Goal: Task Accomplishment & Management: Manage account settings

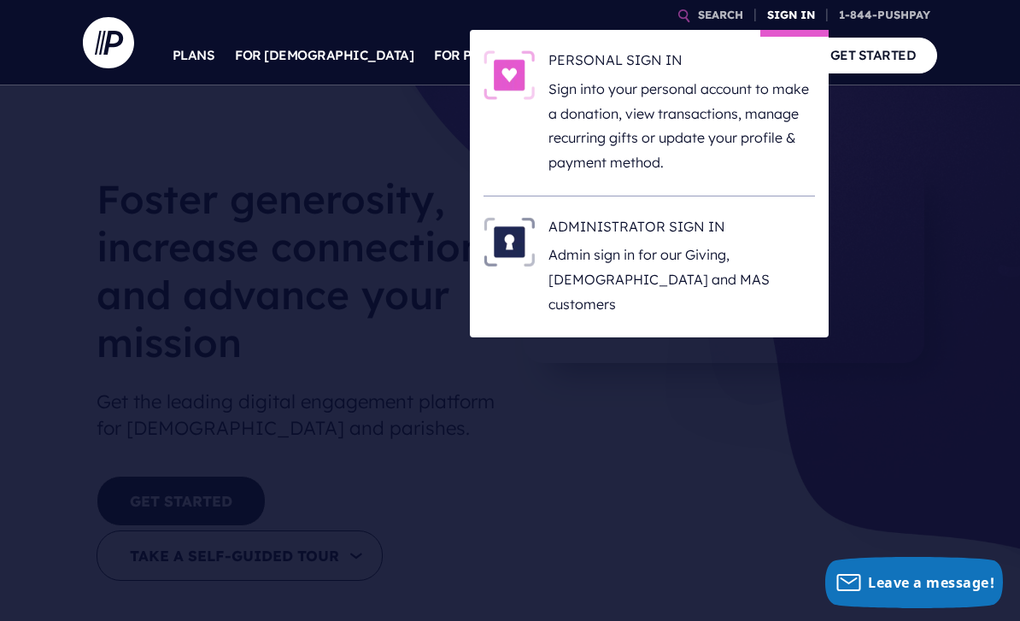
click at [782, 20] on link "SIGN IN" at bounding box center [792, 15] width 62 height 30
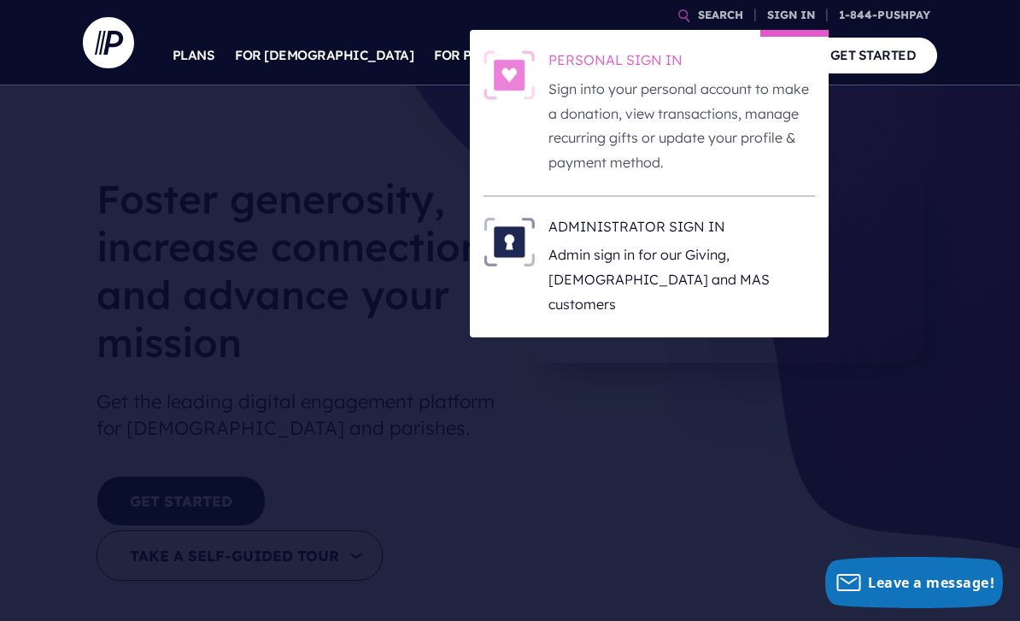
click at [707, 117] on p "Sign into your personal account to make a donation, view transactions, manage r…" at bounding box center [682, 126] width 267 height 98
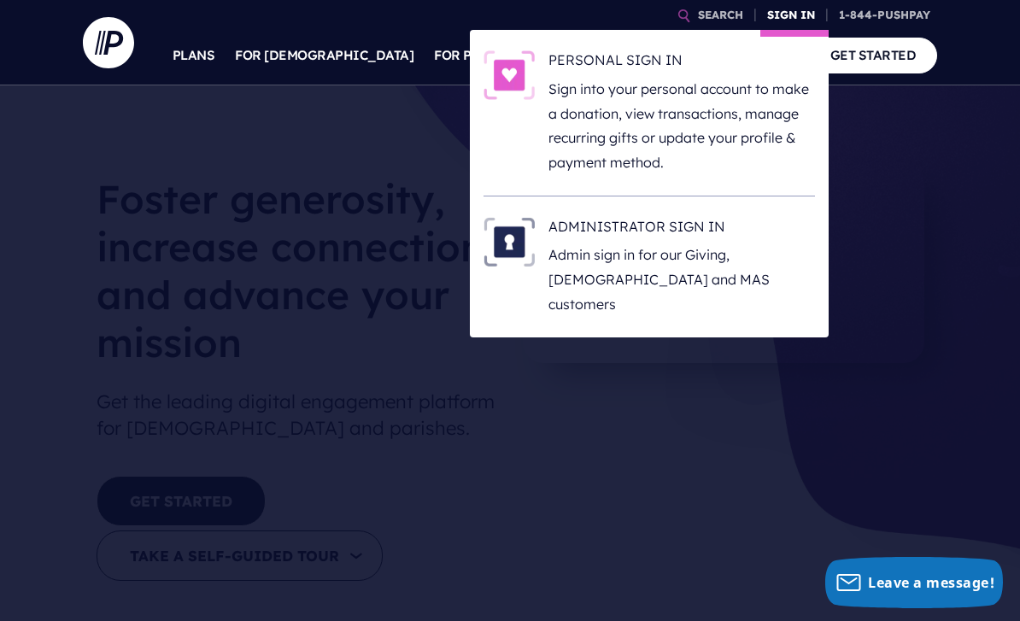
click at [781, 21] on link "SIGN IN" at bounding box center [792, 15] width 62 height 30
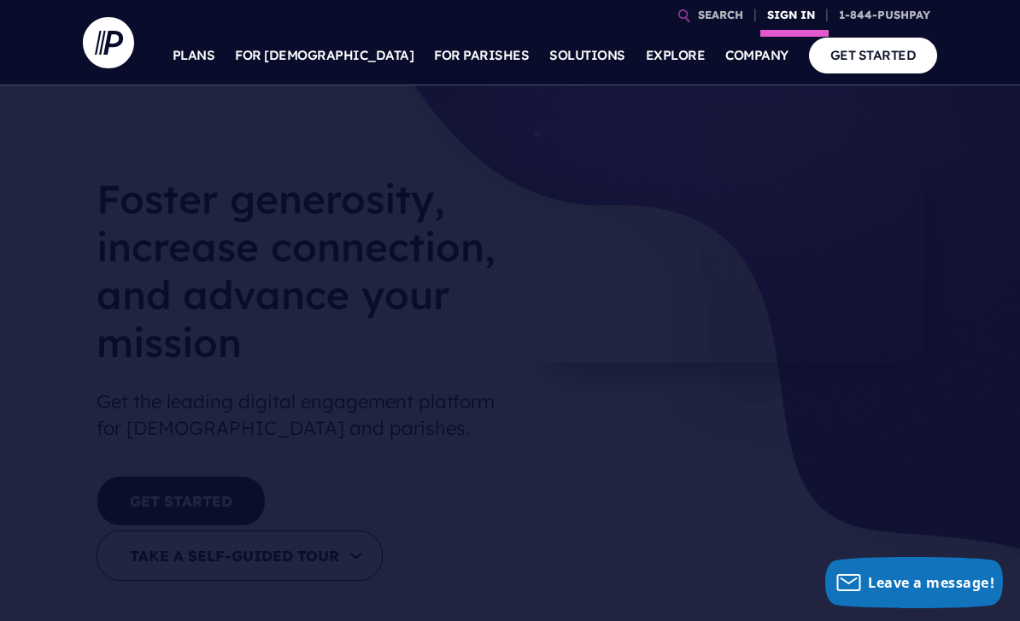
click at [790, 13] on link "SIGN IN" at bounding box center [792, 15] width 62 height 30
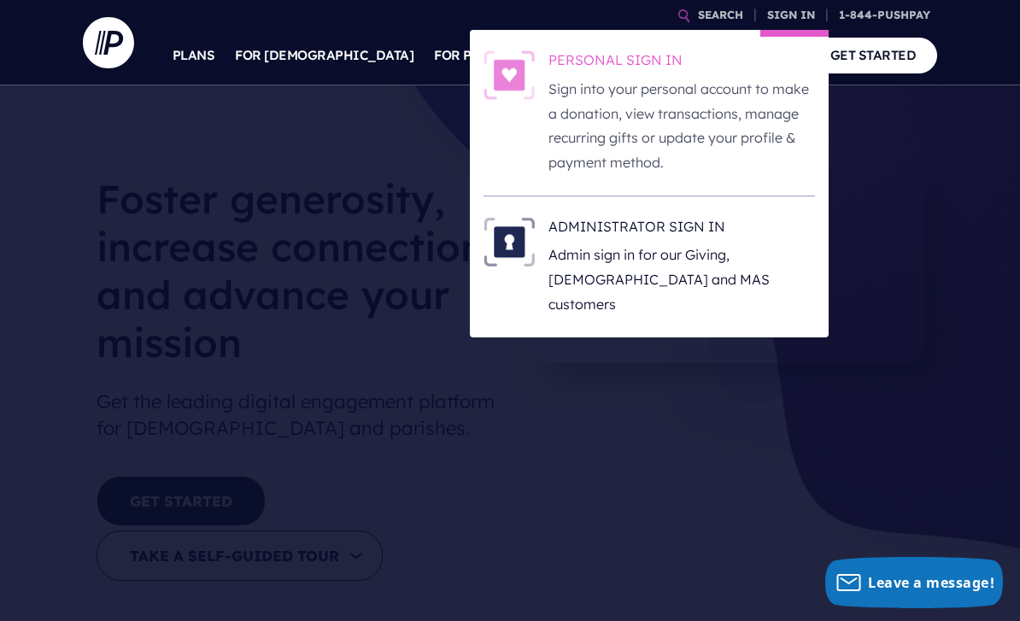
click at [710, 101] on p "Sign into your personal account to make a donation, view transactions, manage r…" at bounding box center [682, 126] width 267 height 98
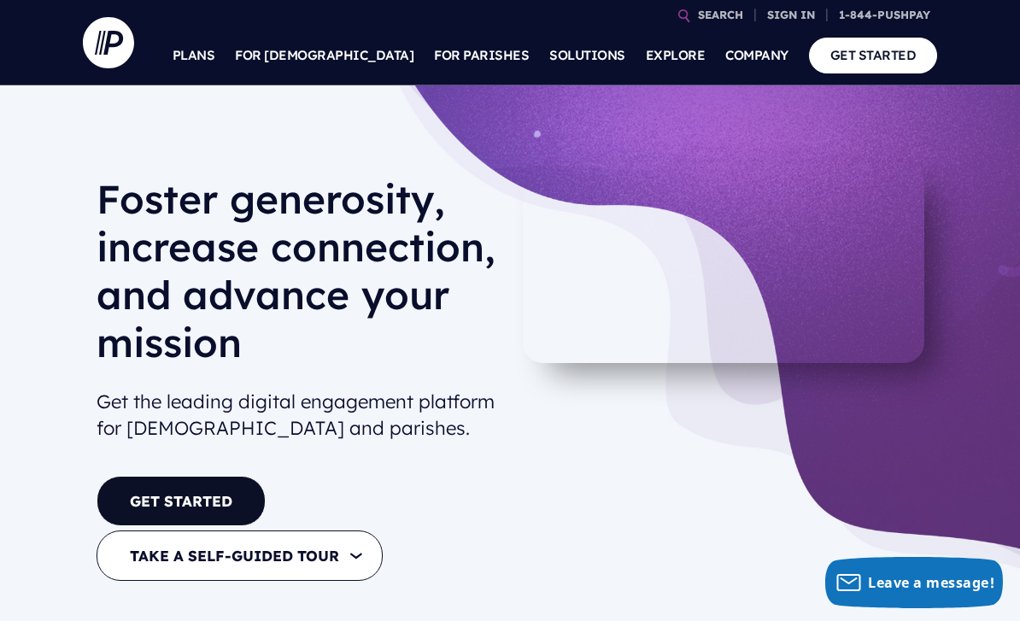
click at [838, 215] on section at bounding box center [510, 310] width 1020 height 621
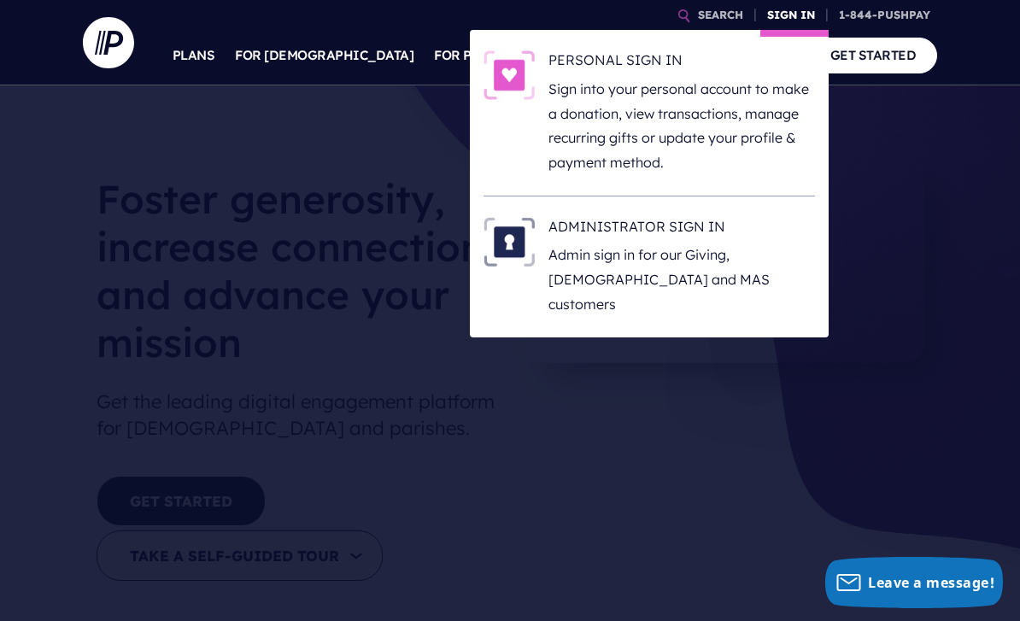
click at [795, 21] on link "SIGN IN" at bounding box center [792, 15] width 62 height 30
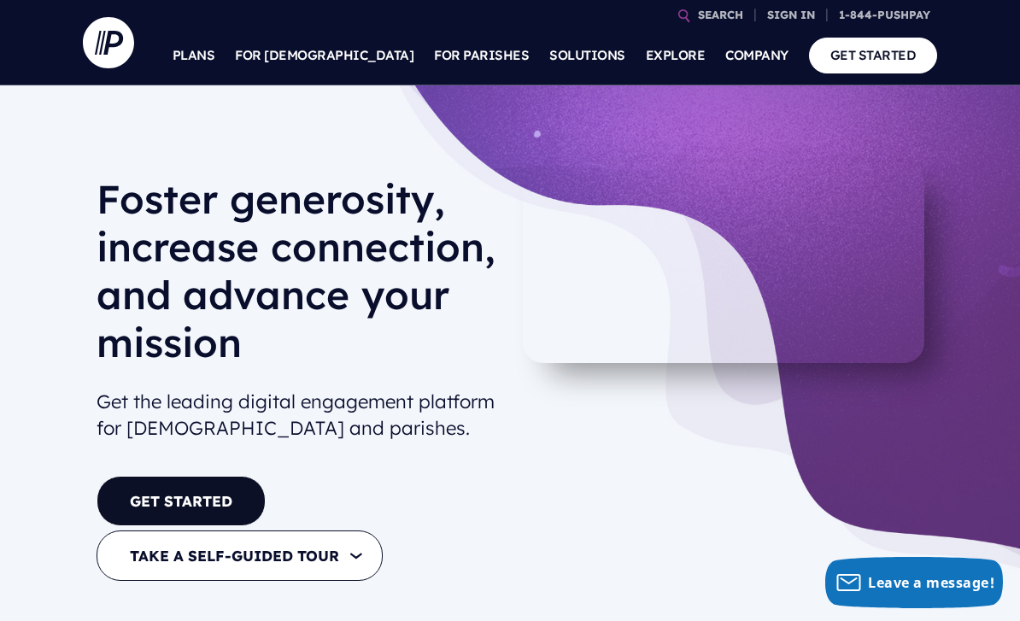
click at [717, 109] on section at bounding box center [510, 310] width 1020 height 621
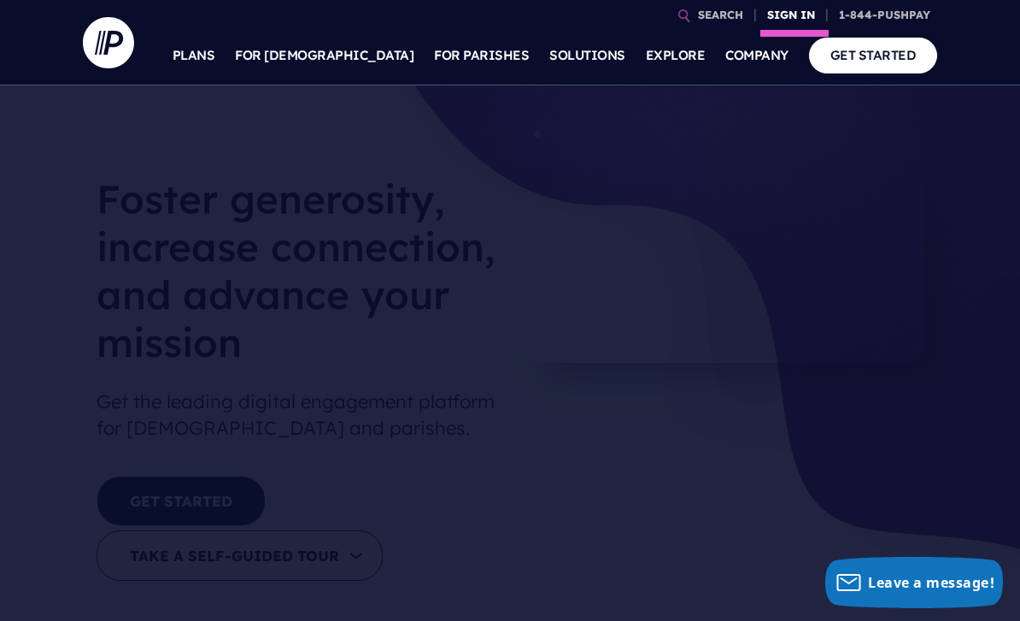
click at [793, 19] on link "SIGN IN" at bounding box center [792, 15] width 62 height 30
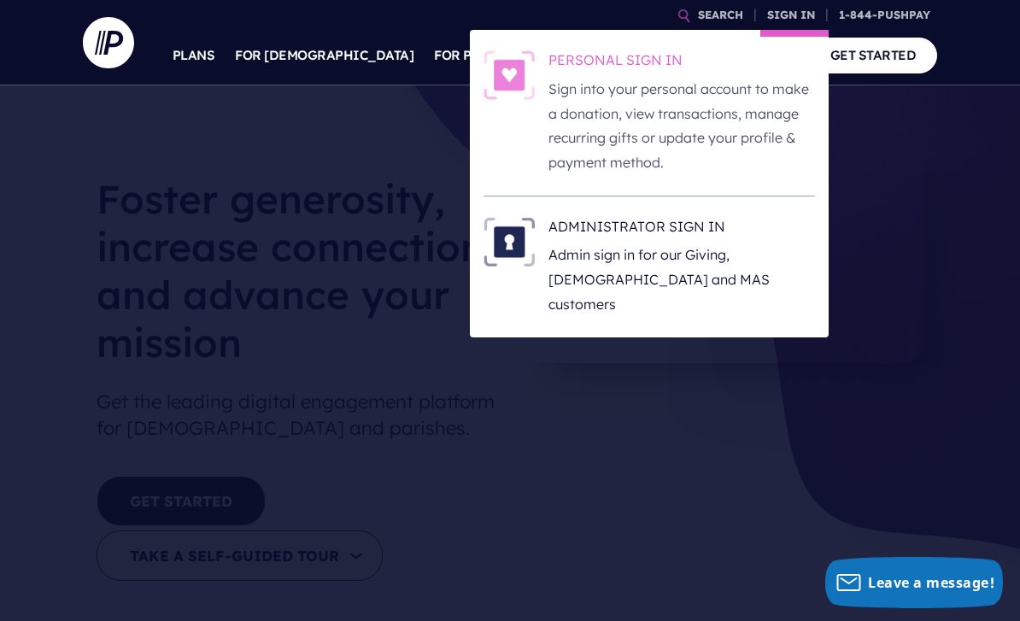
click at [736, 80] on p "Sign into your personal account to make a donation, view transactions, manage r…" at bounding box center [682, 126] width 267 height 98
